Goal: Use online tool/utility: Utilize a website feature to perform a specific function

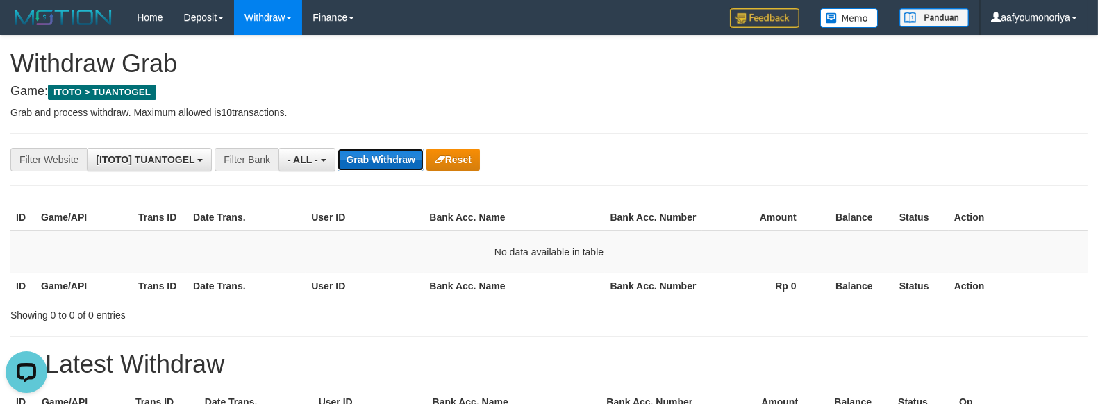
click at [370, 160] on button "Grab Withdraw" at bounding box center [380, 160] width 85 height 22
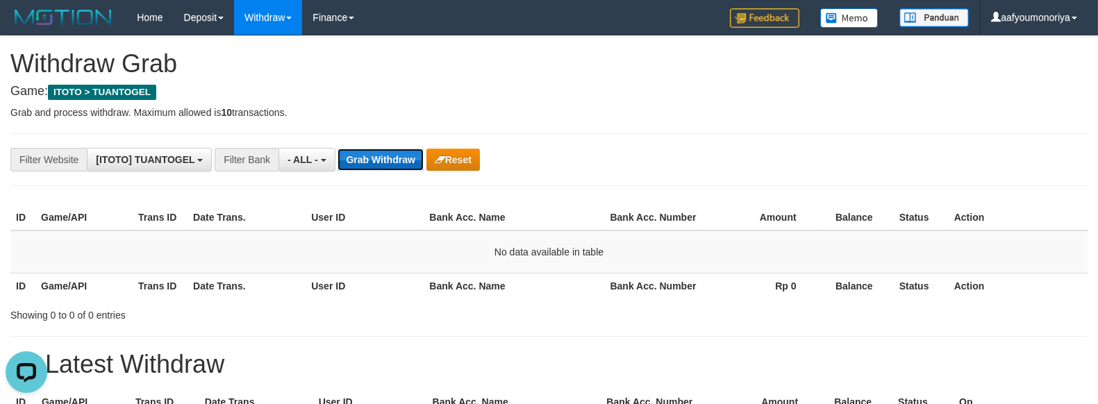
click at [370, 160] on button "Grab Withdraw" at bounding box center [380, 160] width 85 height 22
